Goal: Task Accomplishment & Management: Manage account settings

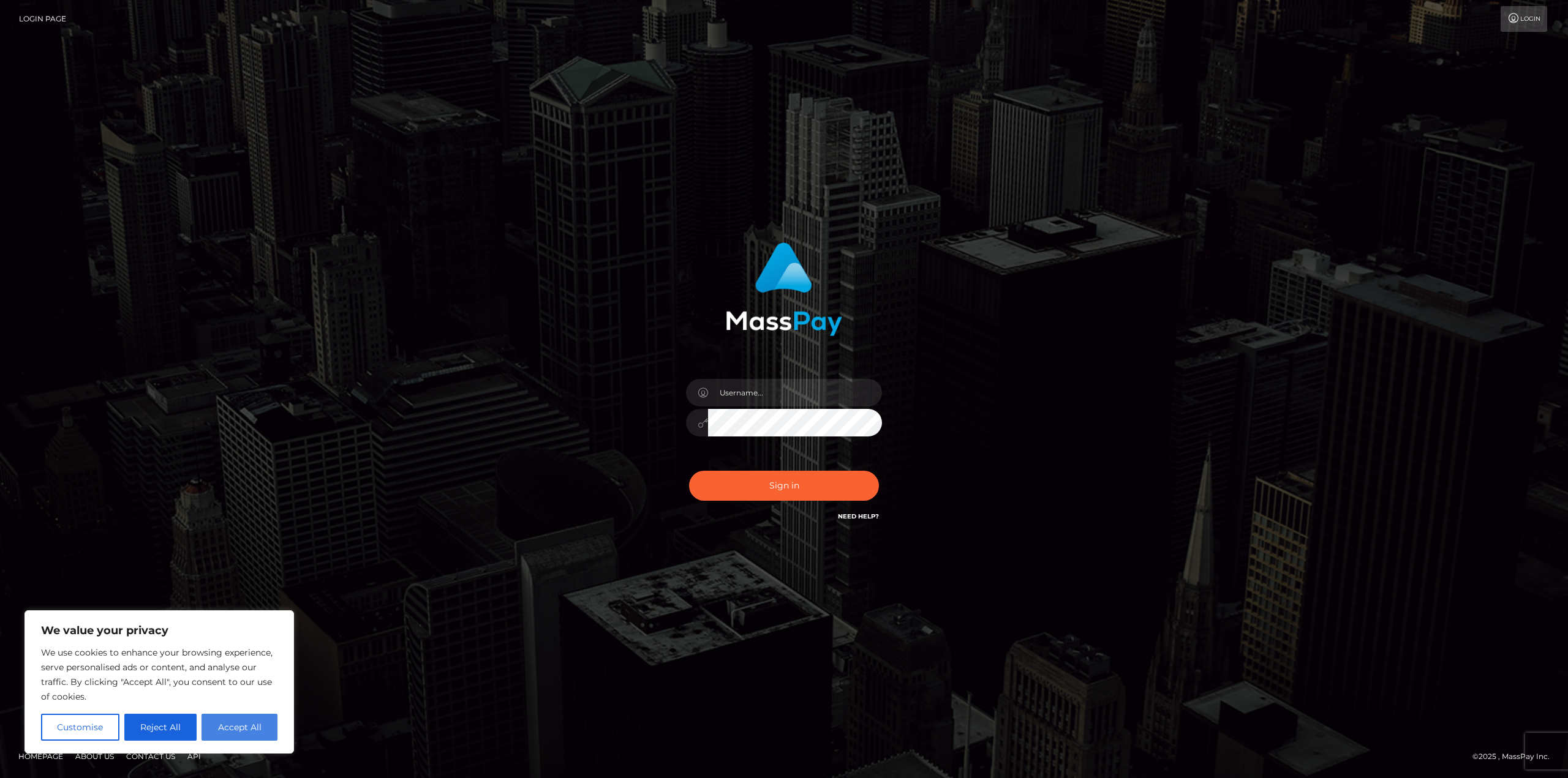
click at [226, 728] on button "Accept All" at bounding box center [239, 727] width 76 height 27
checkbox input "true"
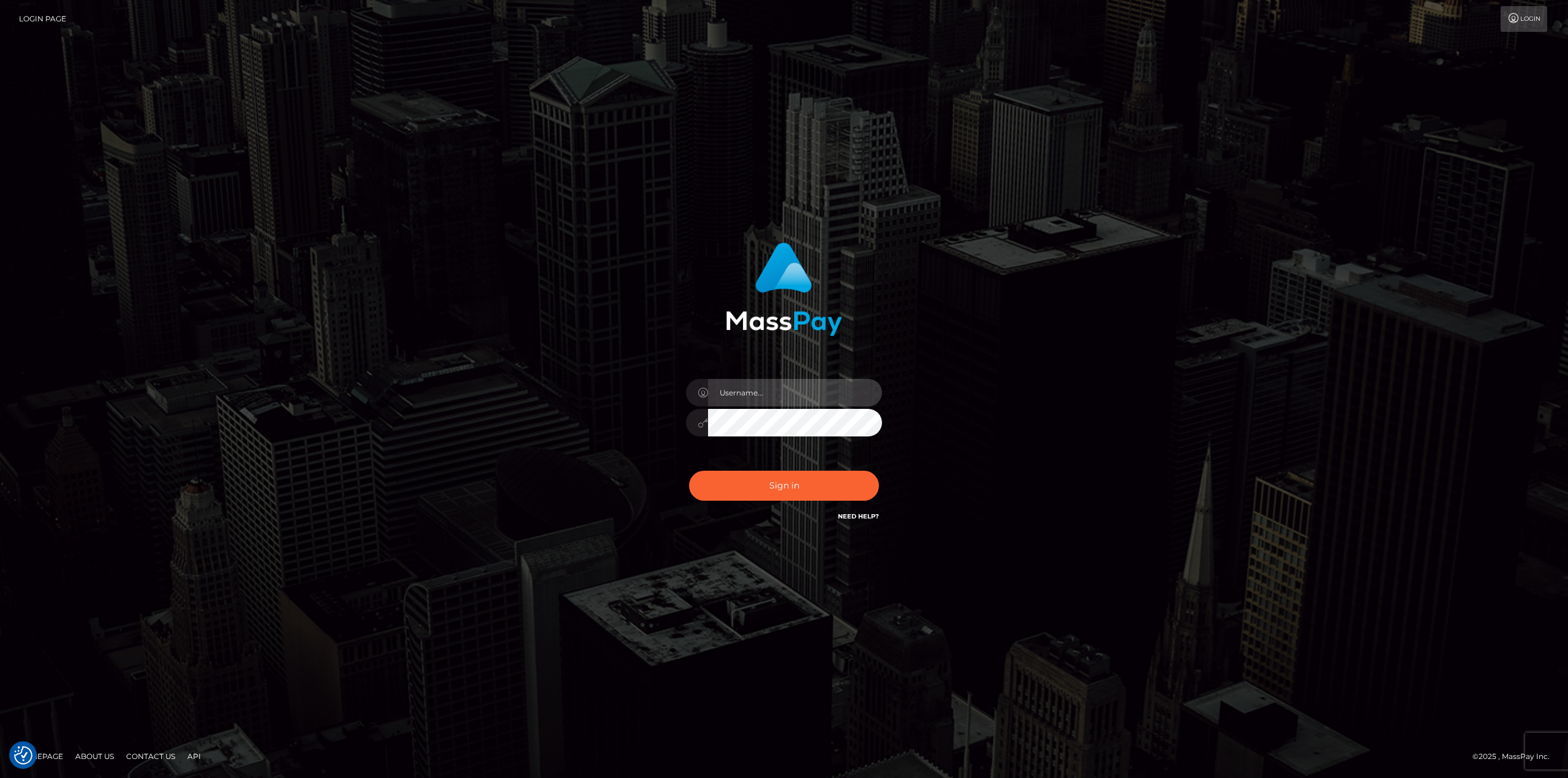
click at [764, 392] on input "text" at bounding box center [794, 392] width 174 height 28
click at [589, 511] on div "Sign in" at bounding box center [784, 389] width 698 height 311
click at [797, 393] on input "text" at bounding box center [794, 392] width 174 height 28
type input "d"
type input "demonangel.243"
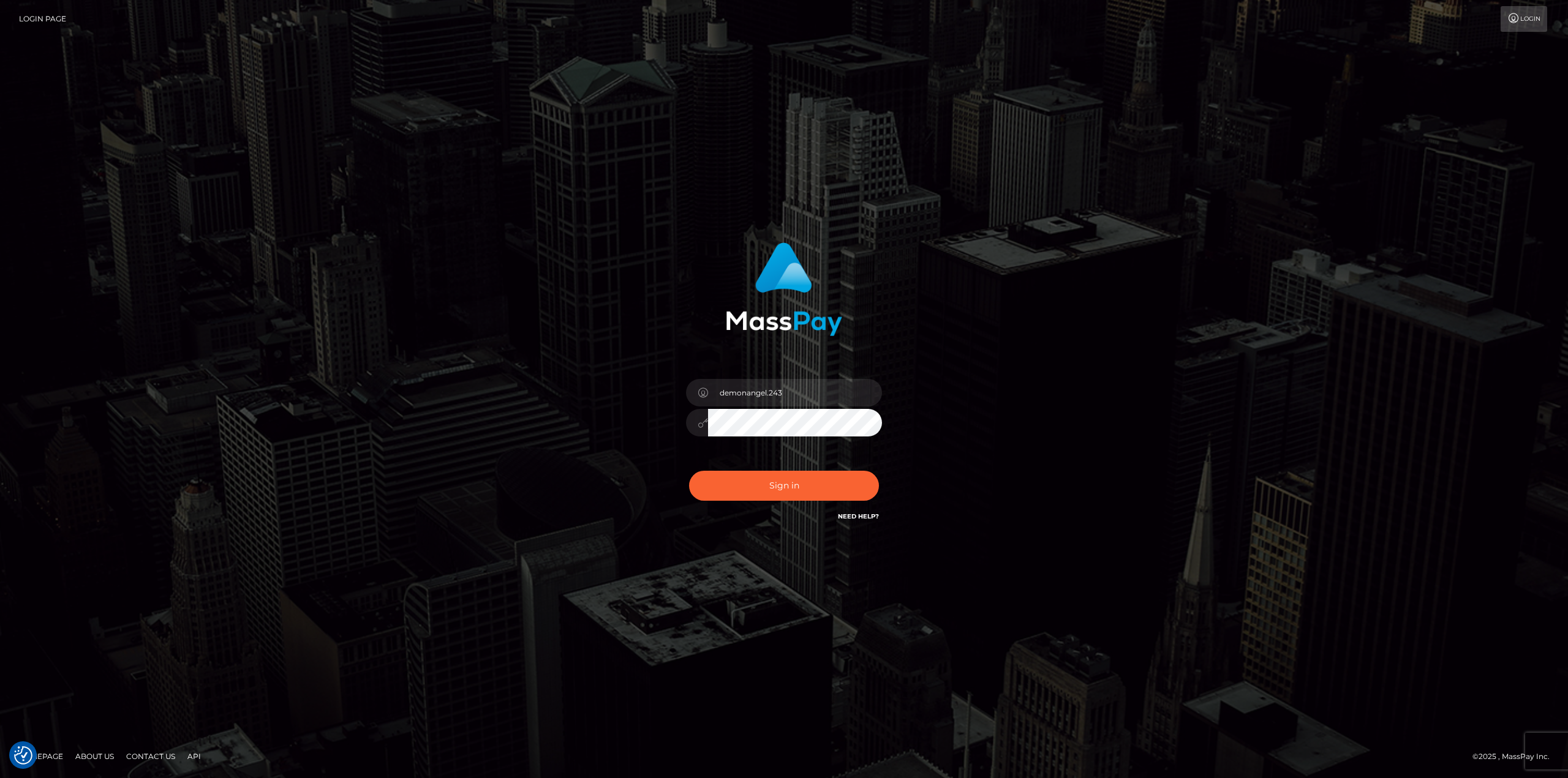
click at [689, 471] on button "Sign in" at bounding box center [783, 486] width 190 height 30
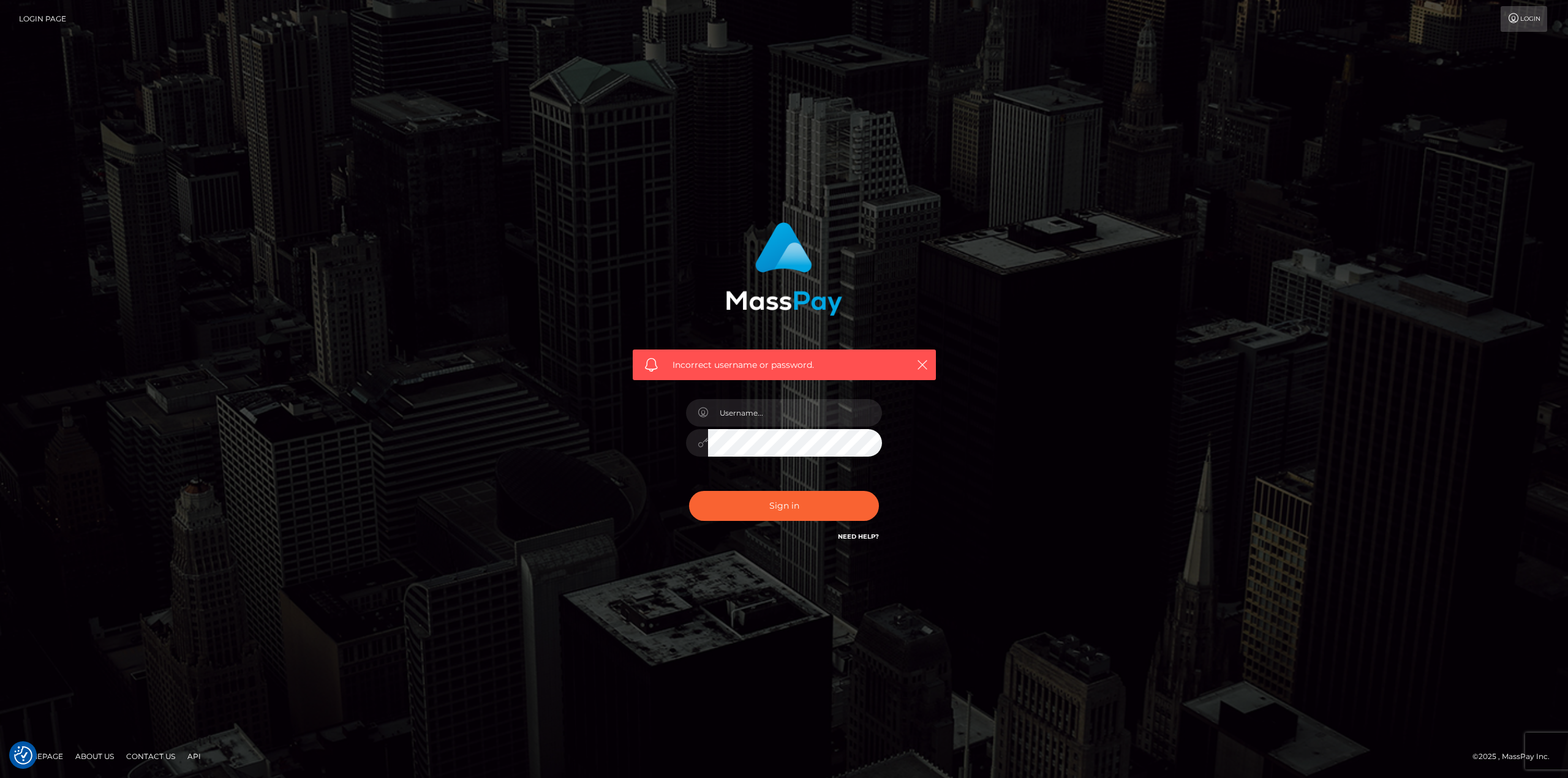
click at [689, 491] on button "Sign in" at bounding box center [783, 506] width 190 height 30
click at [790, 422] on input "text" at bounding box center [794, 413] width 174 height 28
type input "demonangel.243"
click at [689, 491] on button "Sign in" at bounding box center [783, 506] width 190 height 30
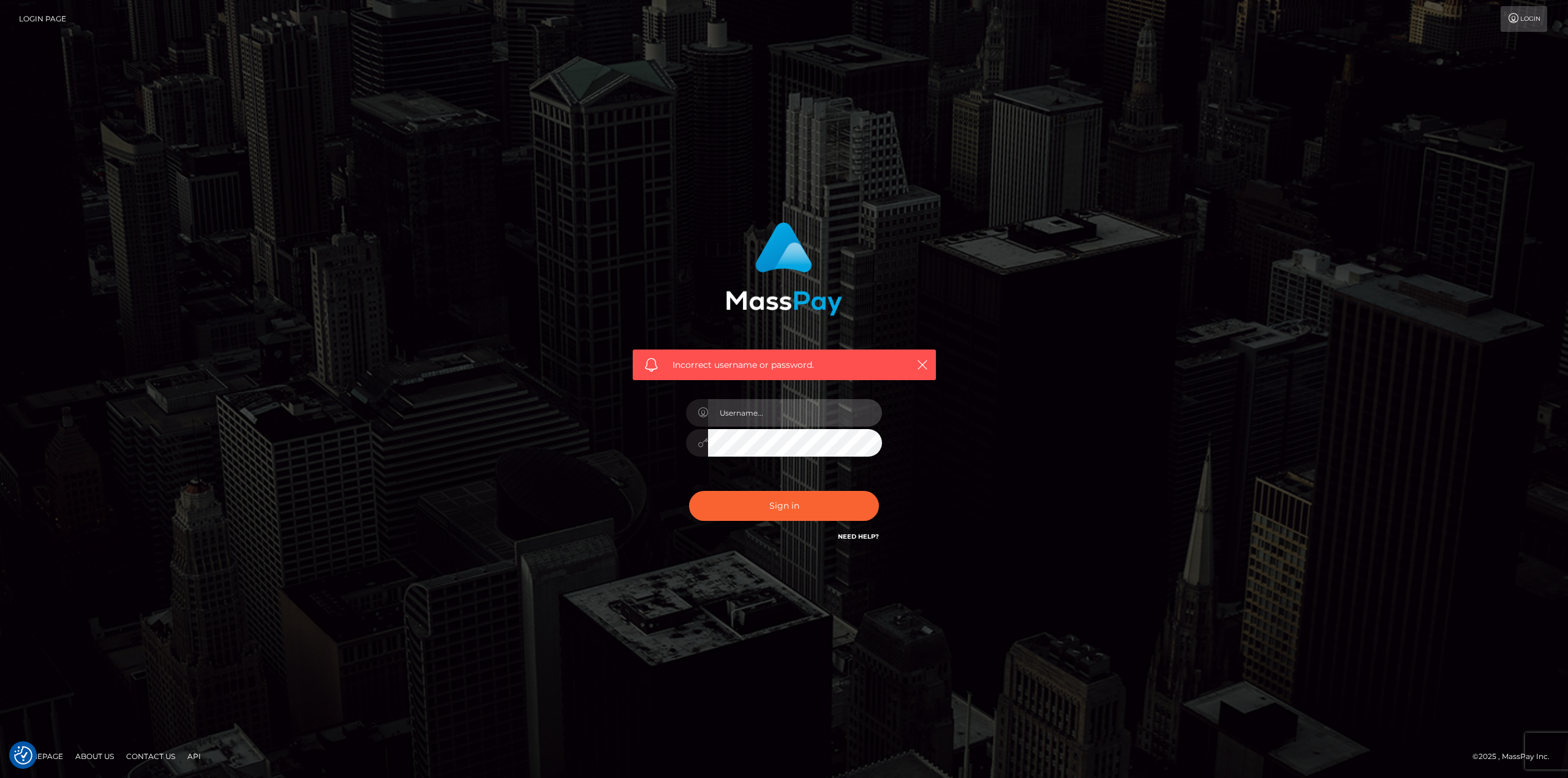
click at [798, 422] on input "text" at bounding box center [794, 413] width 174 height 28
click at [664, 414] on div "Incorrect username or password." at bounding box center [784, 383] width 322 height 339
click at [698, 409] on icon at bounding box center [702, 413] width 10 height 9
click at [565, 424] on div "Incorrect username or password." at bounding box center [784, 389] width 698 height 352
click at [782, 399] on input "text" at bounding box center [794, 413] width 174 height 28
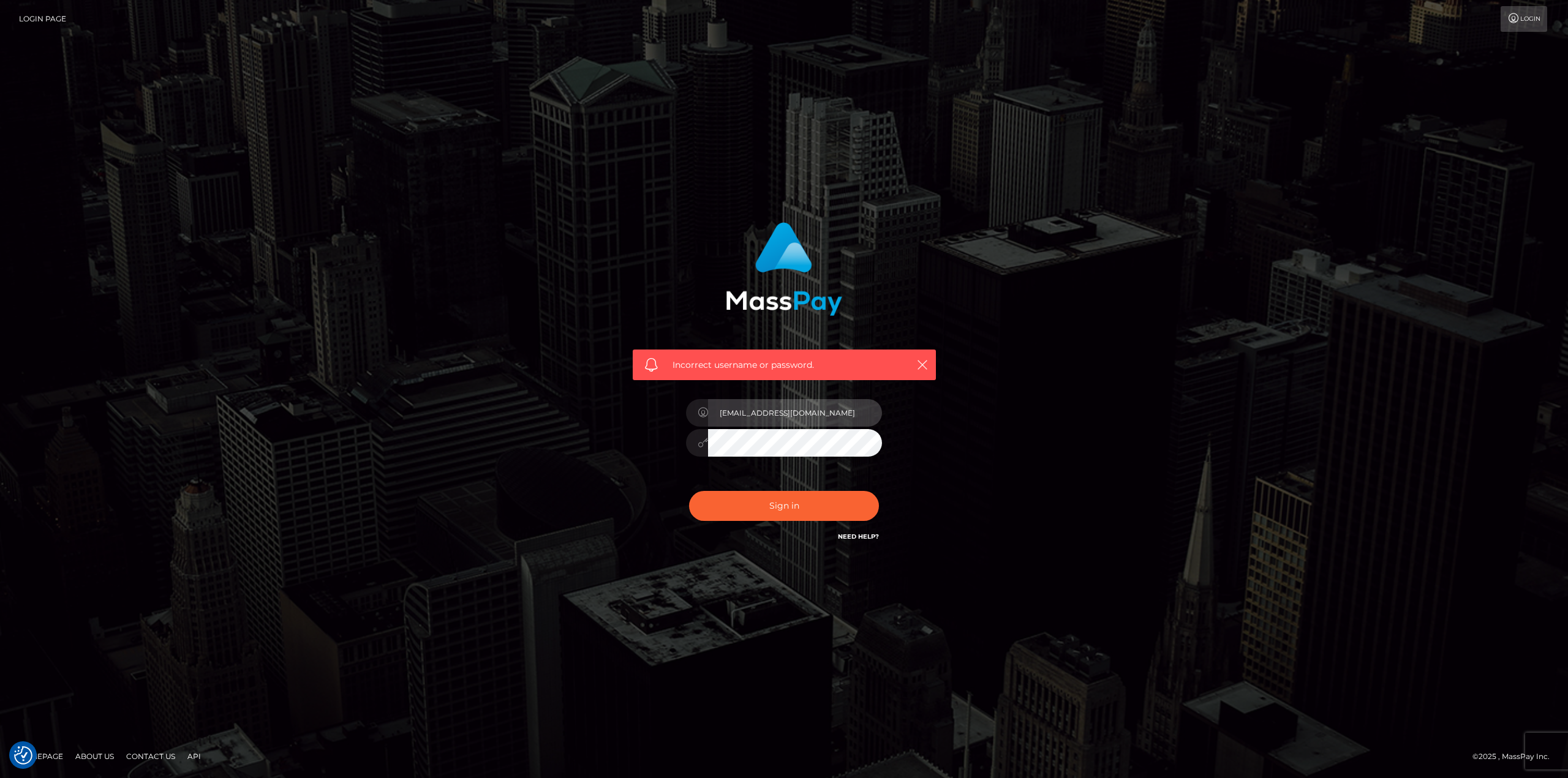
type input "[EMAIL_ADDRESS][DOMAIN_NAME]"
click at [689, 491] on button "Sign in" at bounding box center [783, 506] width 190 height 30
click at [775, 409] on input "text" at bounding box center [794, 413] width 174 height 28
type input "[EMAIL_ADDRESS][DOMAIN_NAME]"
click at [689, 491] on button "Sign in" at bounding box center [783, 506] width 190 height 30
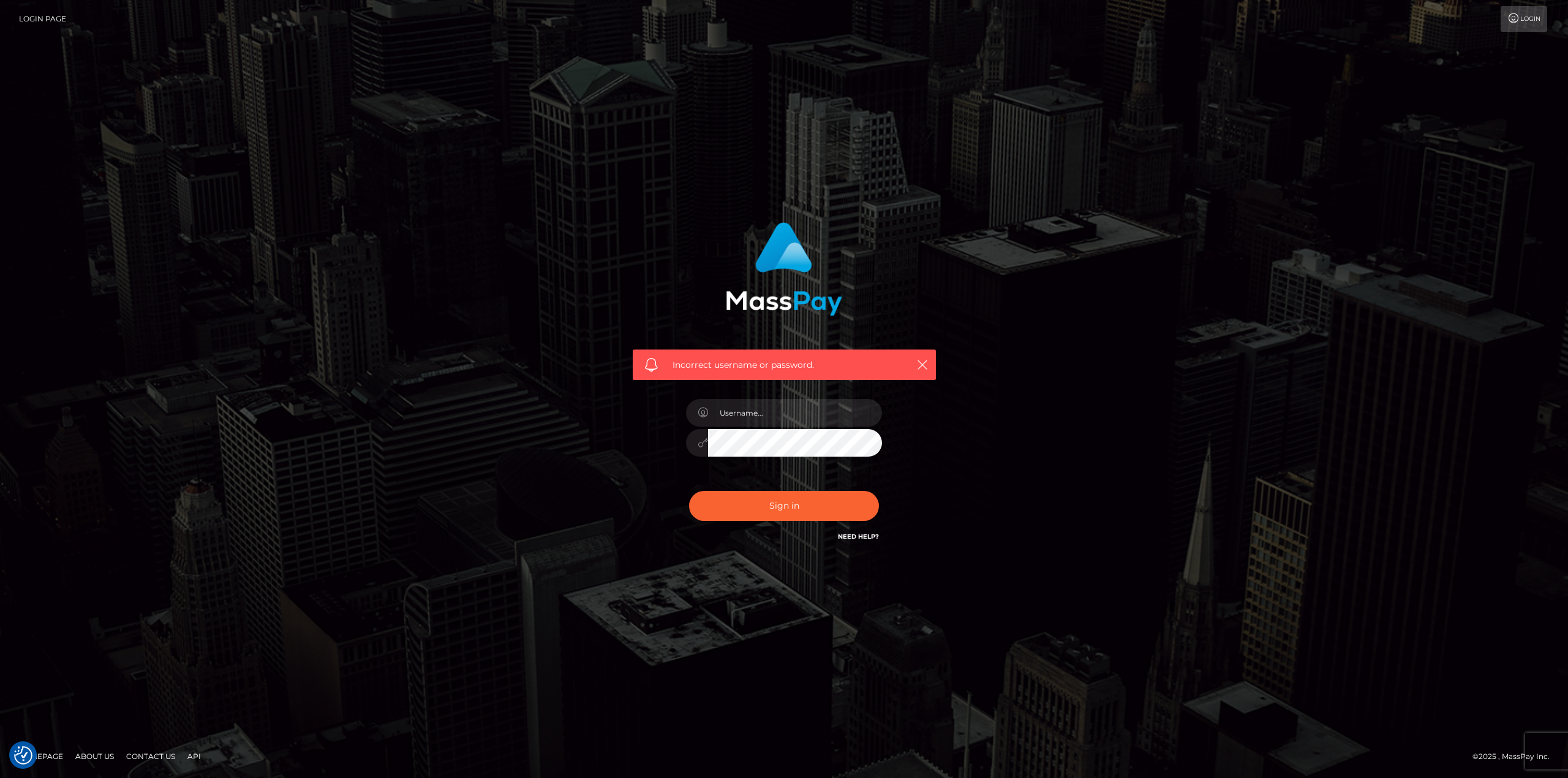
click at [1526, 32] on nav "Login Page Login" at bounding box center [784, 19] width 1568 height 38
click at [1530, 26] on link "Login" at bounding box center [1523, 19] width 46 height 26
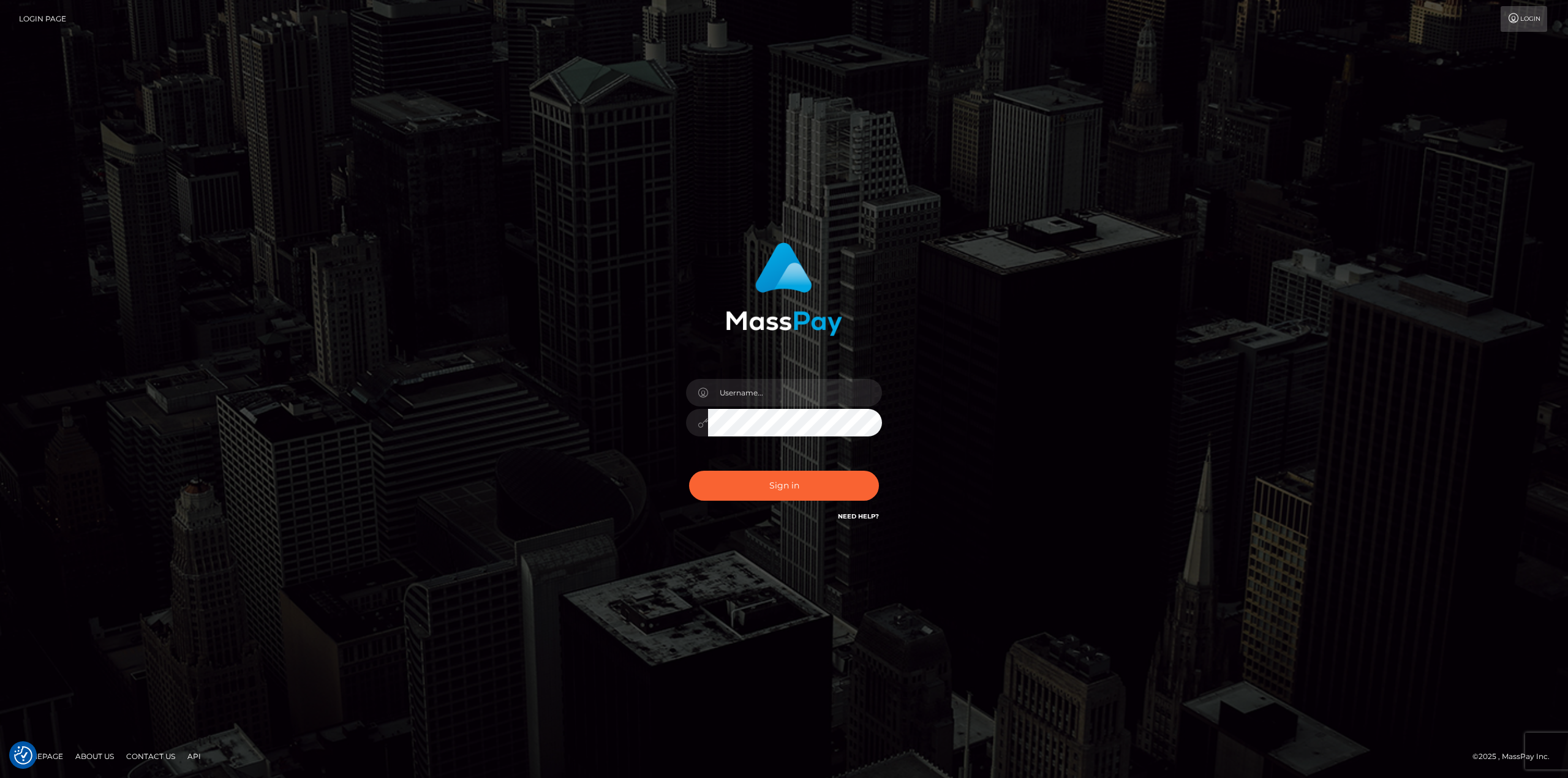
click at [852, 520] on h6 "Need Help?" at bounding box center [859, 516] width 41 height 10
click at [854, 518] on link "Need Help?" at bounding box center [859, 516] width 41 height 8
click at [858, 518] on link "Need Help?" at bounding box center [859, 516] width 41 height 8
click at [782, 389] on input "text" at bounding box center [794, 392] width 174 height 28
click at [1030, 383] on div "Sign in" at bounding box center [784, 389] width 698 height 311
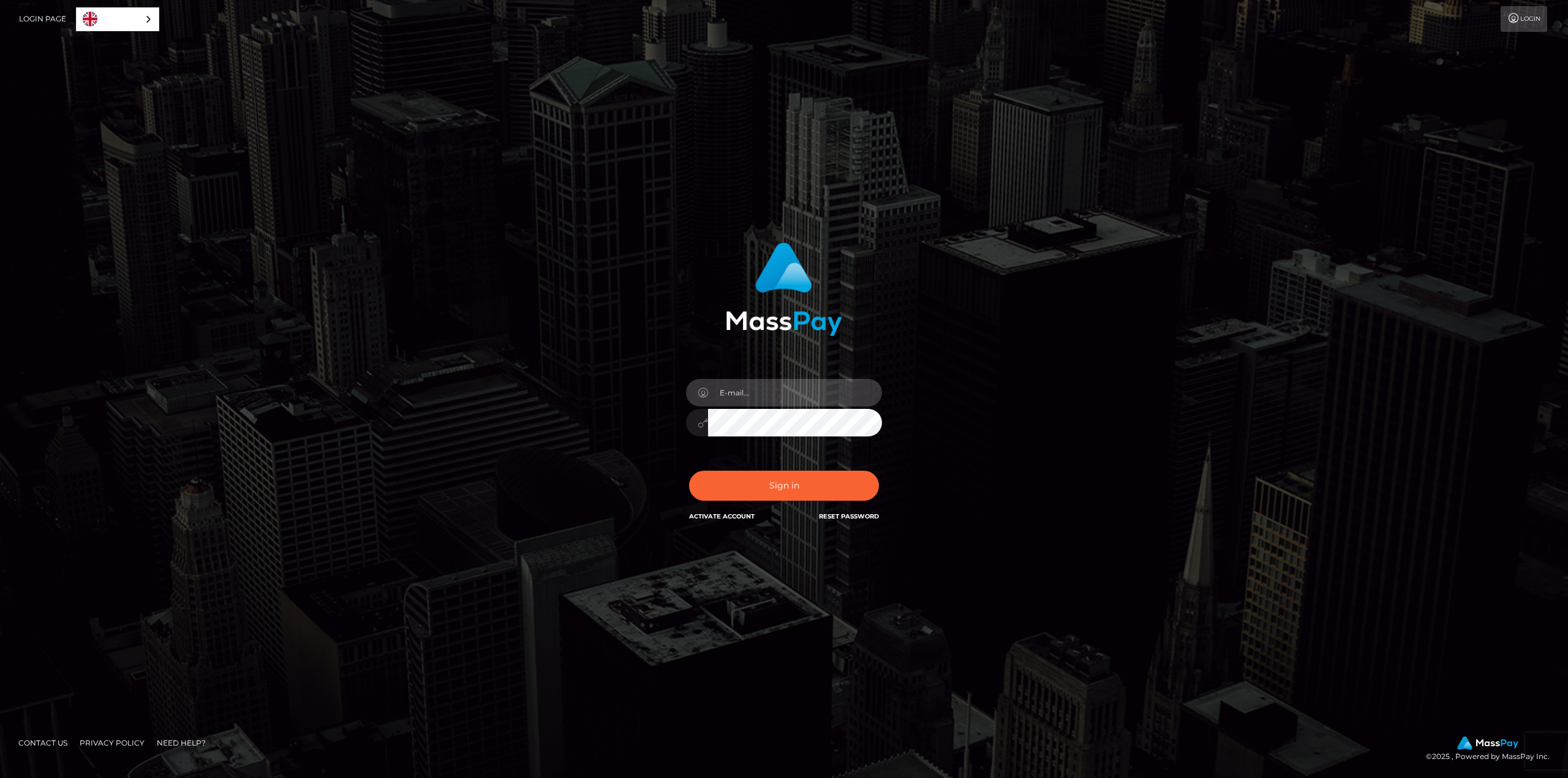
click at [812, 388] on input "email" at bounding box center [794, 392] width 174 height 28
type input "[EMAIL_ADDRESS][DOMAIN_NAME]"
click at [689, 471] on button "Sign in" at bounding box center [783, 486] width 190 height 30
